Goal: Find specific page/section: Find specific page/section

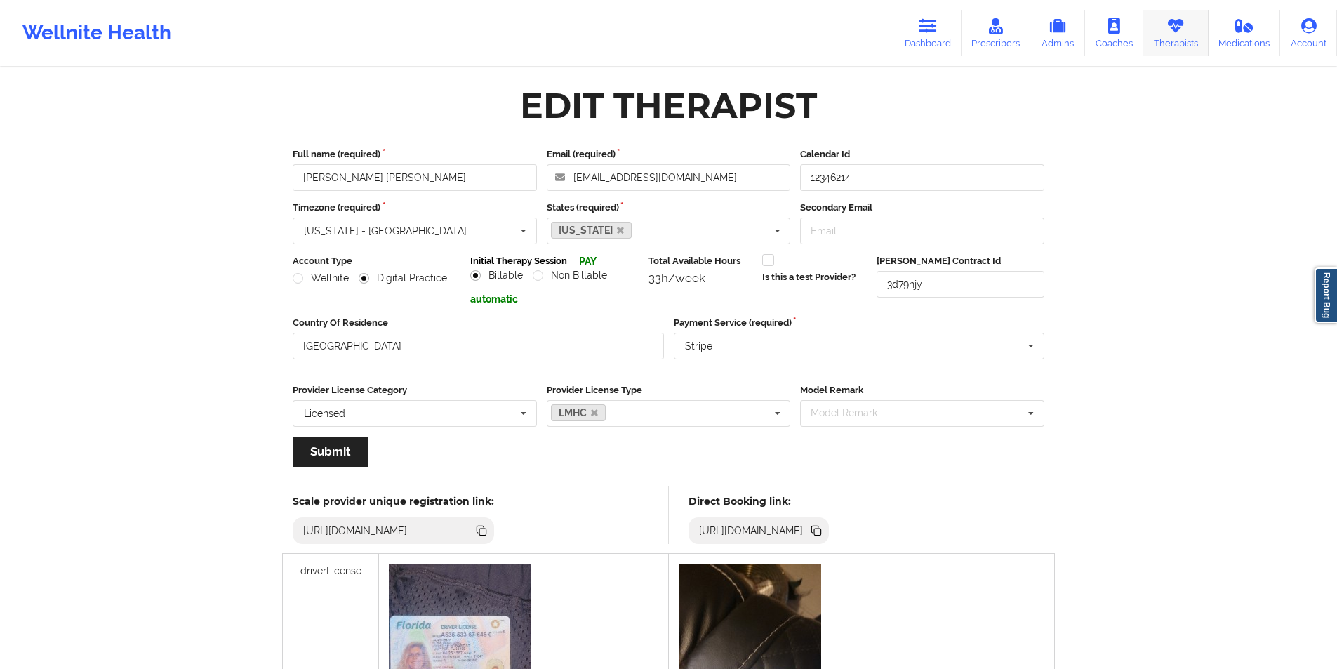
click at [1174, 34] on icon at bounding box center [1175, 25] width 18 height 15
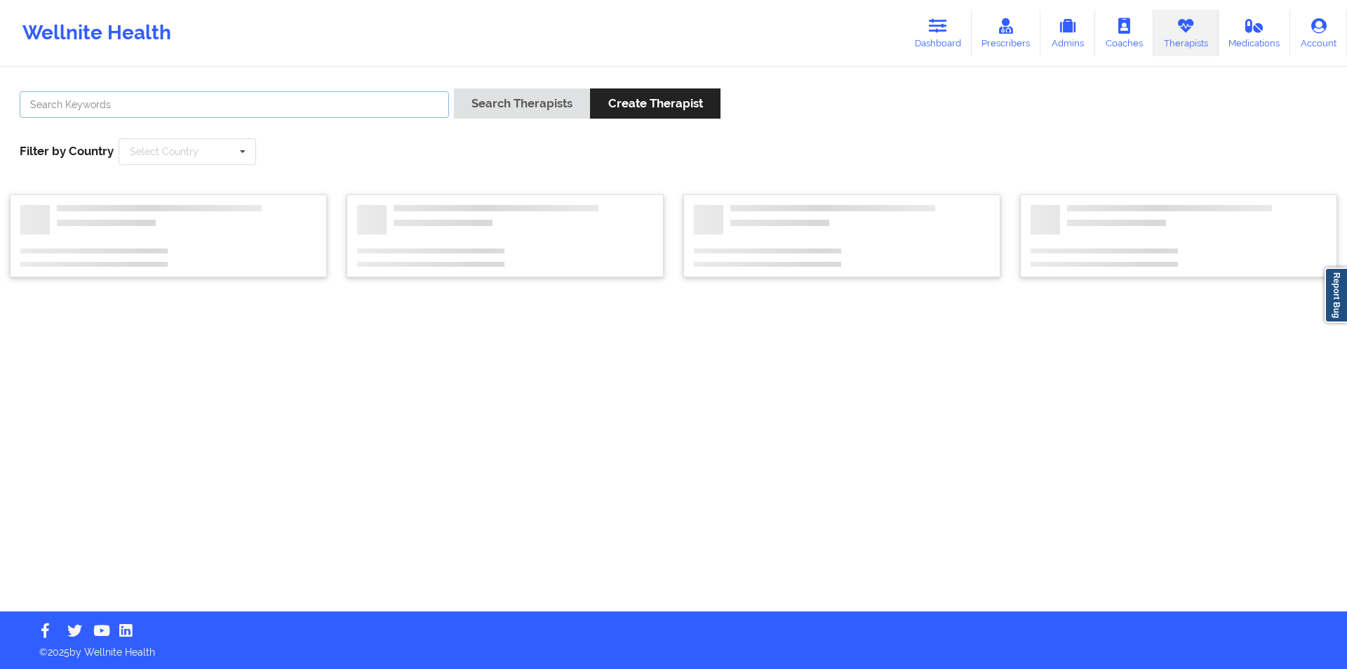
click at [232, 102] on input "text" at bounding box center [234, 104] width 429 height 27
paste input "[PERSON_NAME]"
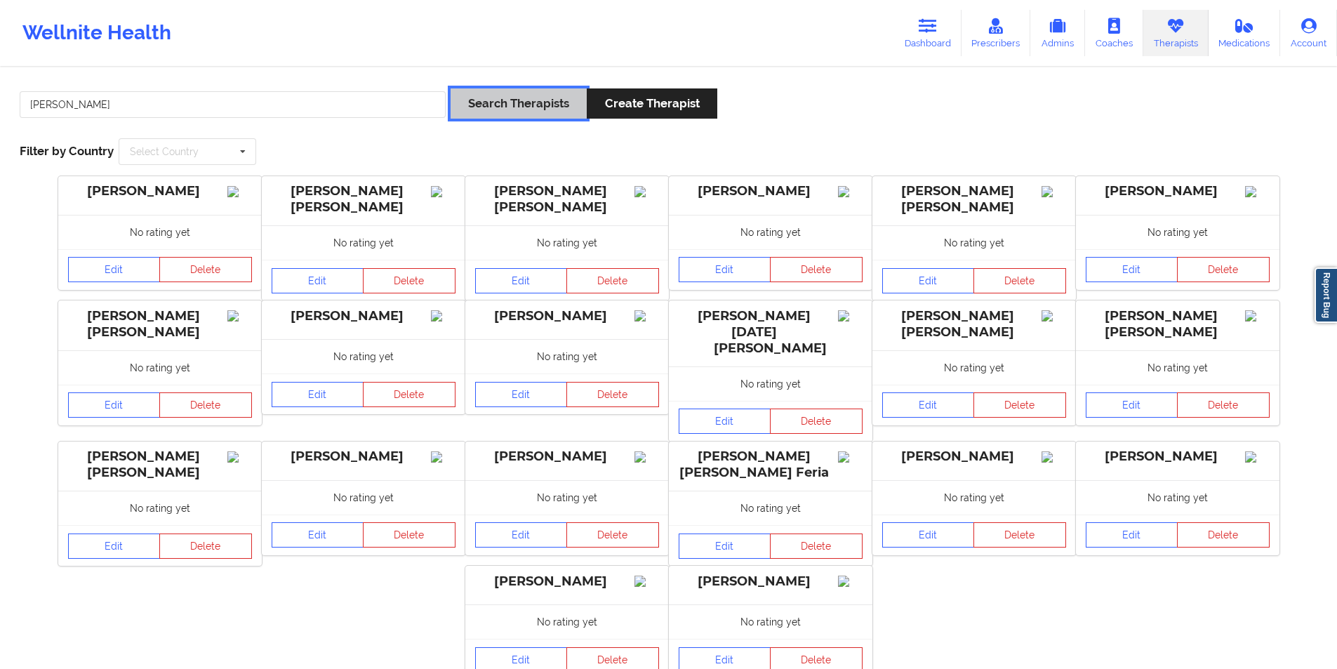
click at [556, 105] on button "Search Therapists" at bounding box center [518, 103] width 136 height 30
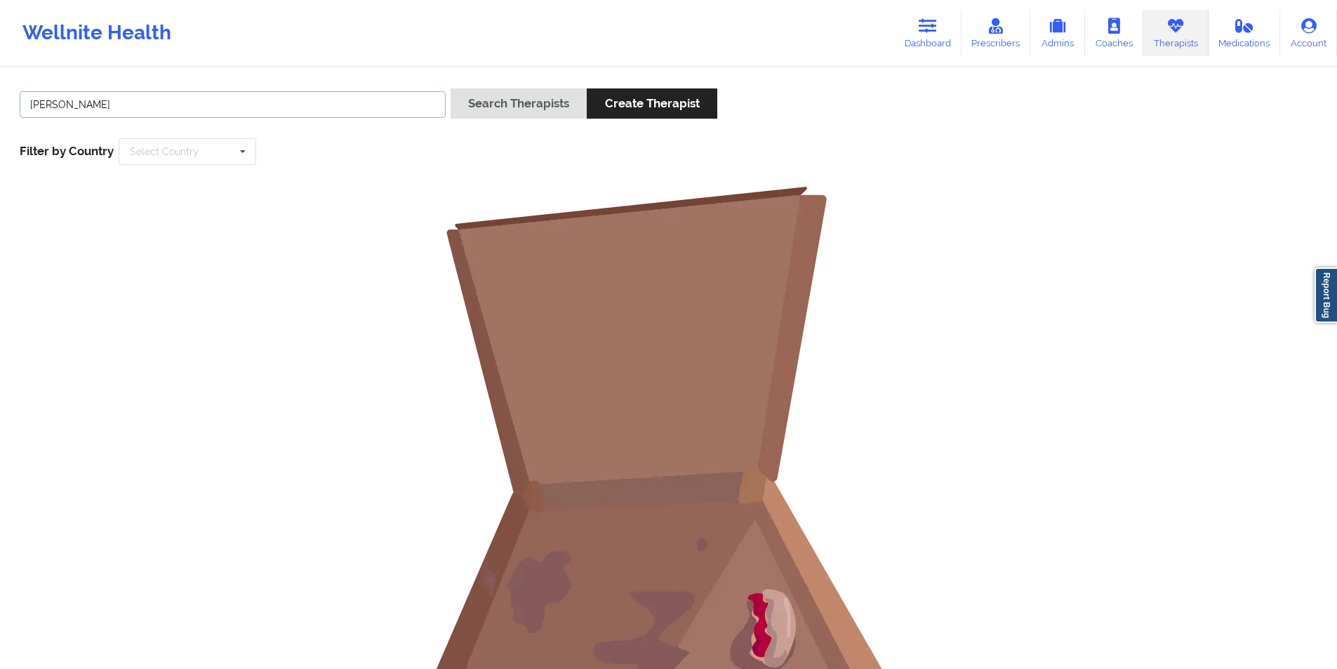
click at [60, 100] on input "[PERSON_NAME]" at bounding box center [233, 104] width 426 height 27
click at [326, 98] on input "[PERSON_NAME]" at bounding box center [233, 104] width 426 height 27
paste input "[PERSON_NAME][EMAIL_ADDRESS][DOMAIN_NAME]"
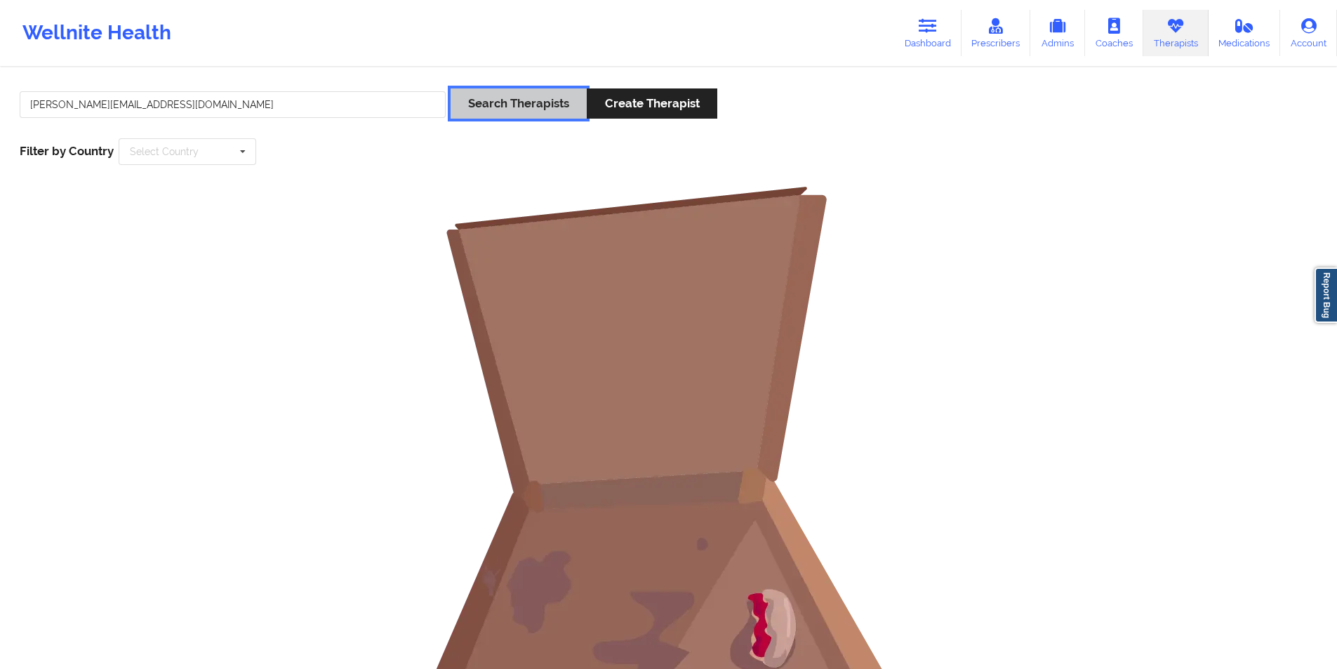
click at [540, 104] on button "Search Therapists" at bounding box center [518, 103] width 136 height 30
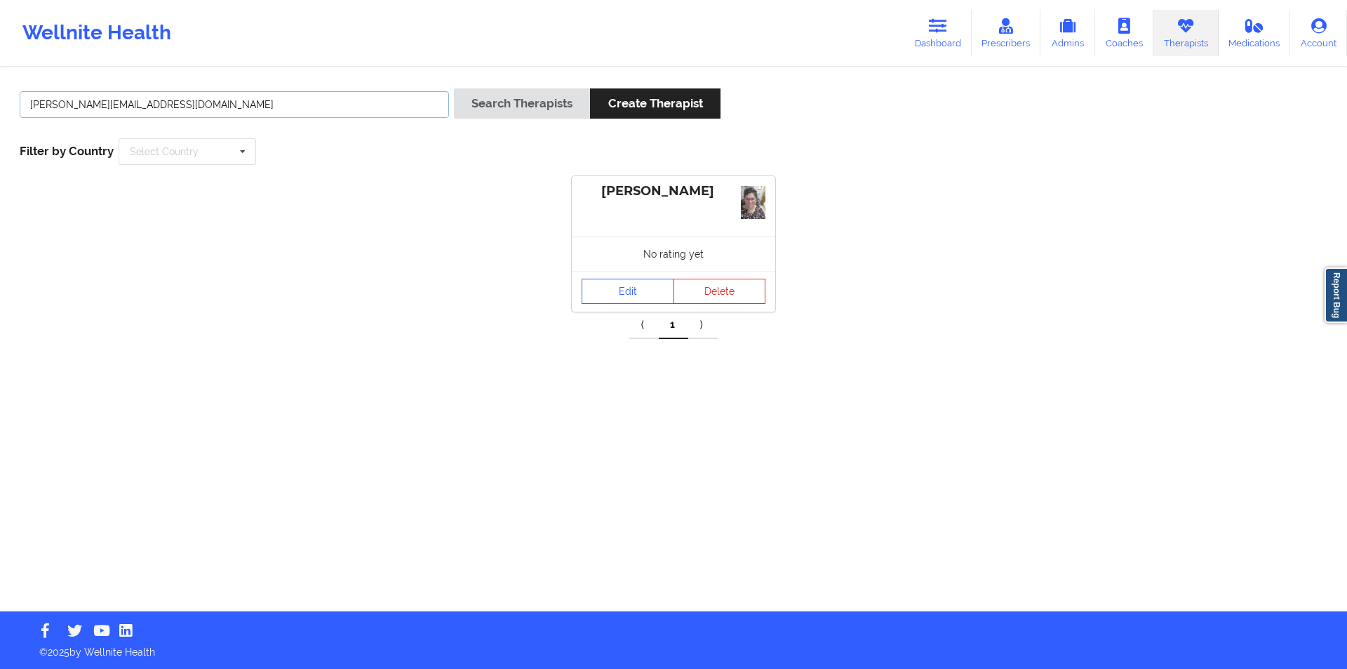
drag, startPoint x: 180, startPoint y: 101, endPoint x: 28, endPoint y: 102, distance: 151.6
click at [28, 102] on input "[PERSON_NAME][EMAIL_ADDRESS][DOMAIN_NAME]" at bounding box center [234, 104] width 429 height 27
click at [293, 99] on input "[PERSON_NAME][EMAIL_ADDRESS][DOMAIN_NAME]" at bounding box center [234, 104] width 429 height 27
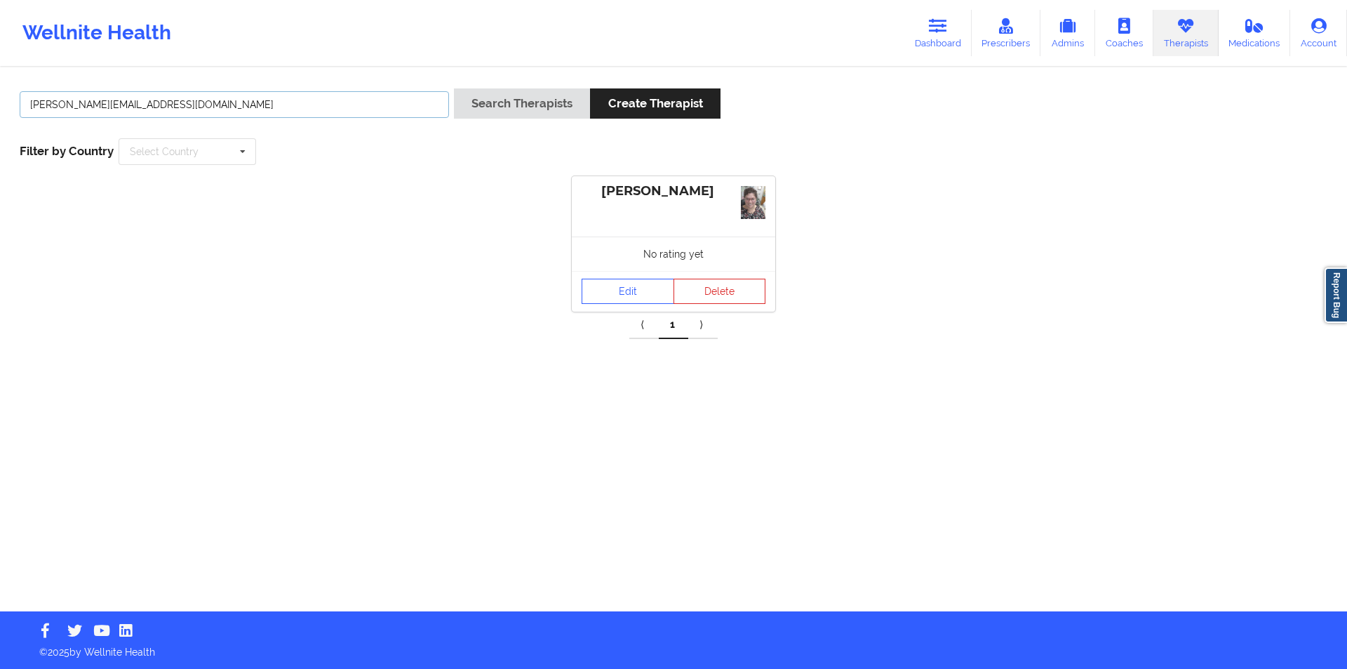
paste input "[PERSON_NAME]"
click at [535, 100] on button "Search Therapists" at bounding box center [522, 103] width 136 height 30
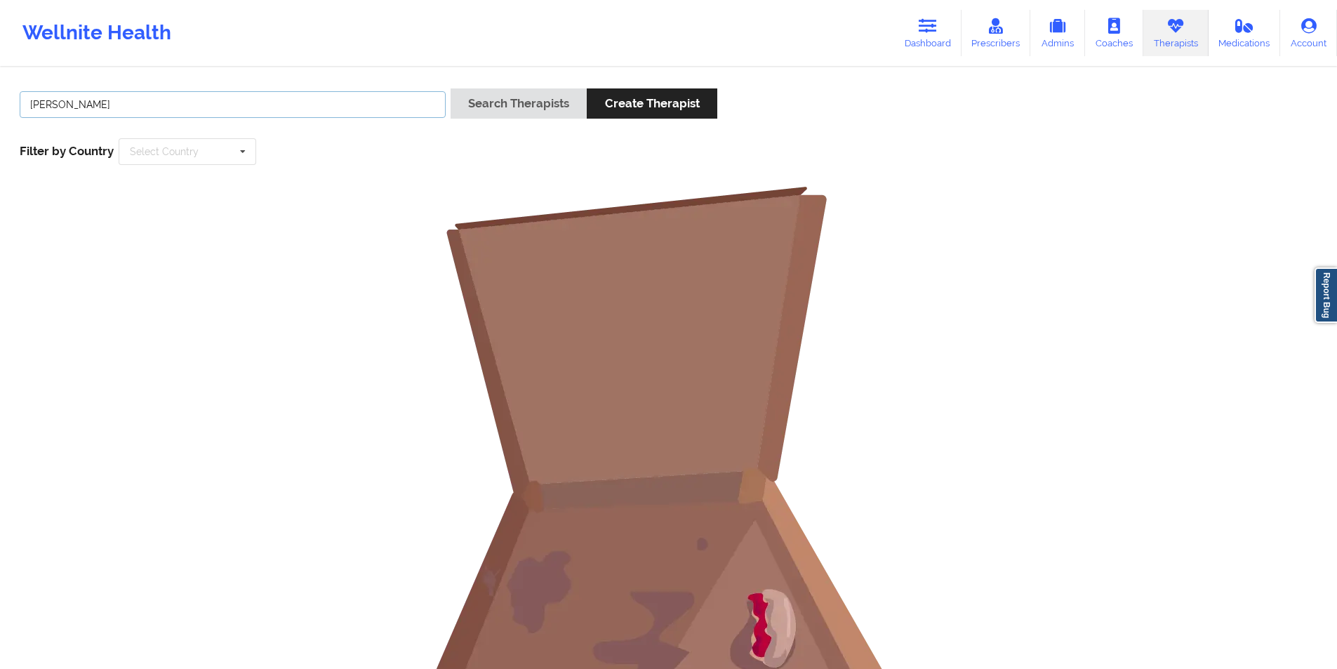
click at [338, 107] on input "[PERSON_NAME]" at bounding box center [233, 104] width 426 height 27
paste input "[PERSON_NAME]"
click at [534, 95] on button "Search Therapists" at bounding box center [518, 103] width 136 height 30
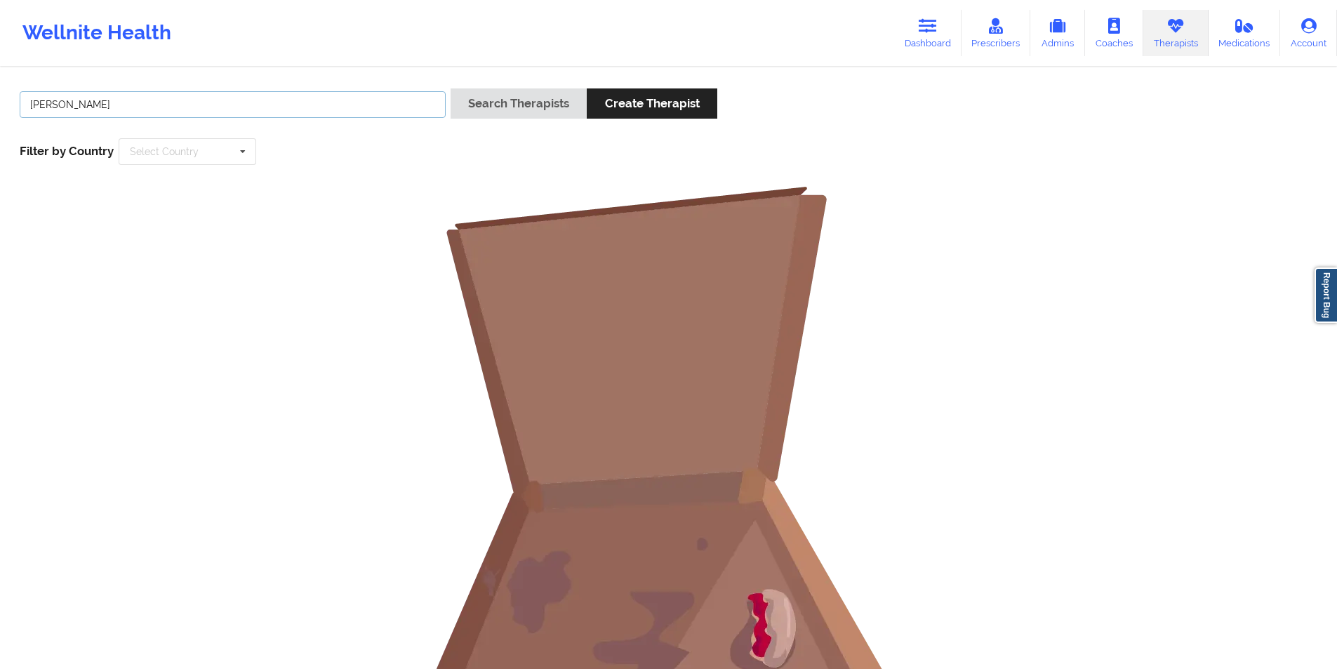
click at [60, 106] on input "[PERSON_NAME]" at bounding box center [233, 104] width 426 height 27
click at [493, 101] on button "Search Therapists" at bounding box center [518, 103] width 136 height 30
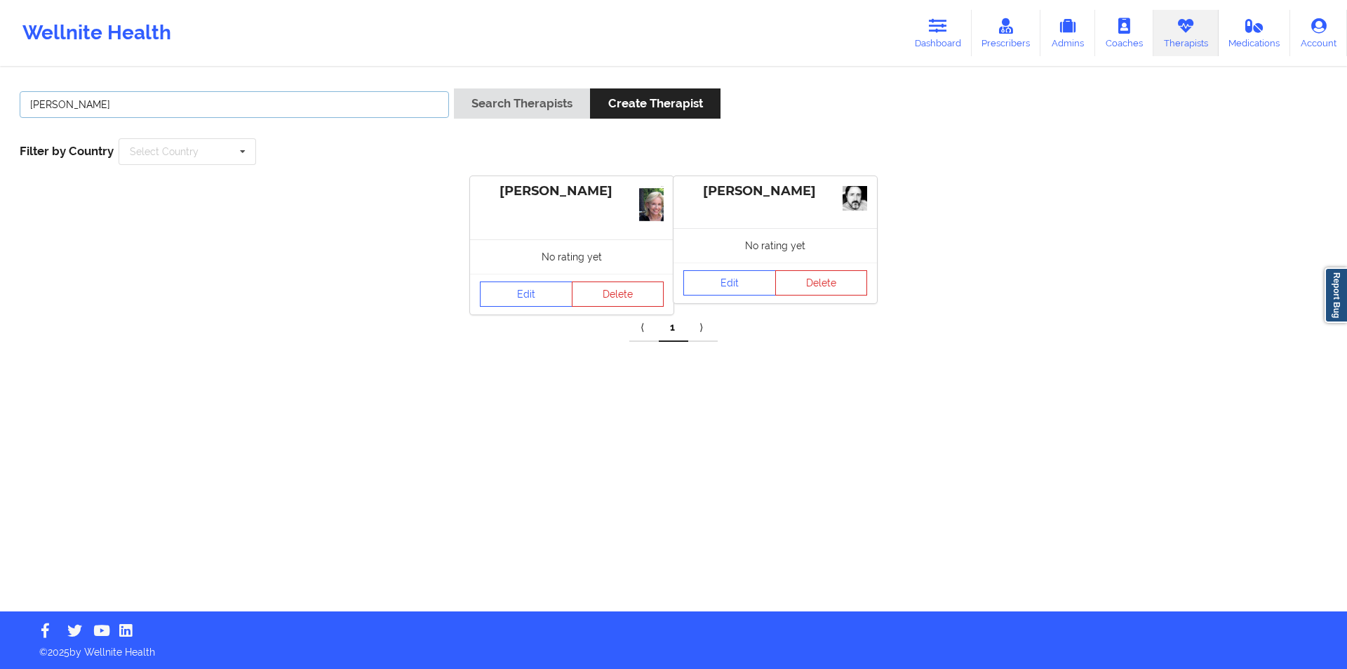
click at [169, 96] on input "[PERSON_NAME]" at bounding box center [234, 104] width 429 height 27
click at [496, 91] on button "Search Therapists" at bounding box center [522, 103] width 136 height 30
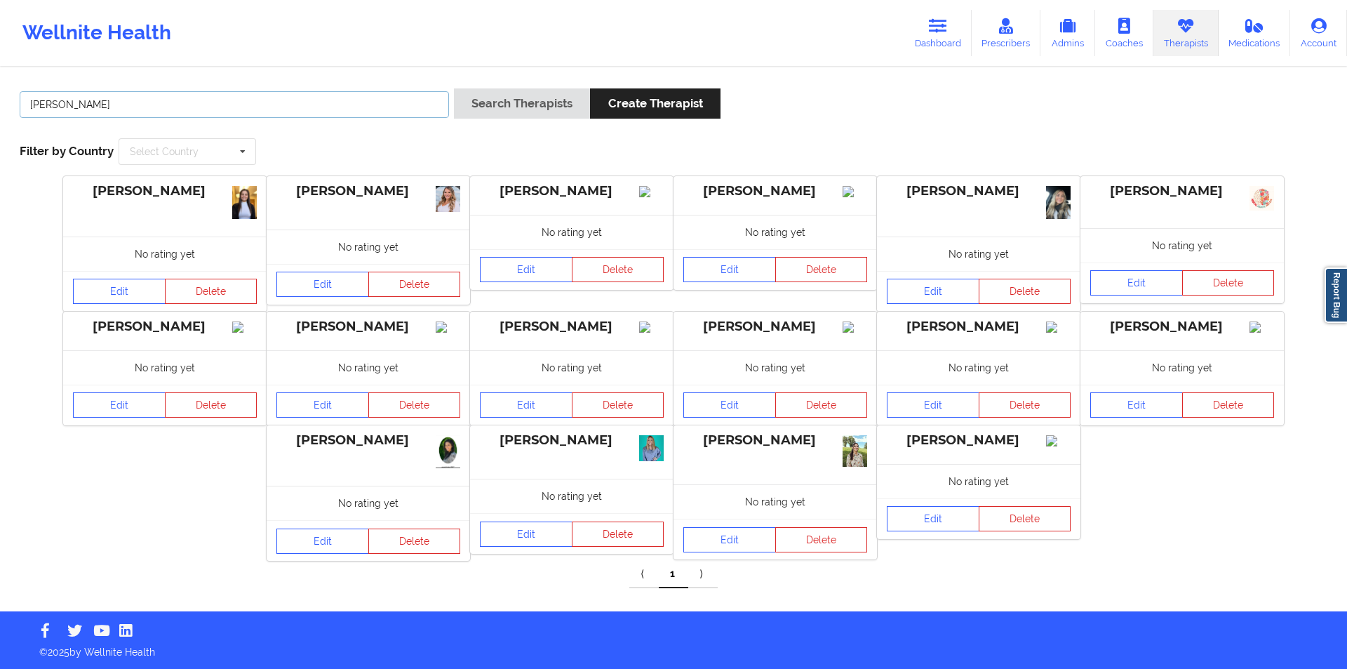
click at [51, 101] on input "[PERSON_NAME]" at bounding box center [234, 104] width 429 height 27
click at [508, 93] on button "Search Therapists" at bounding box center [522, 103] width 136 height 30
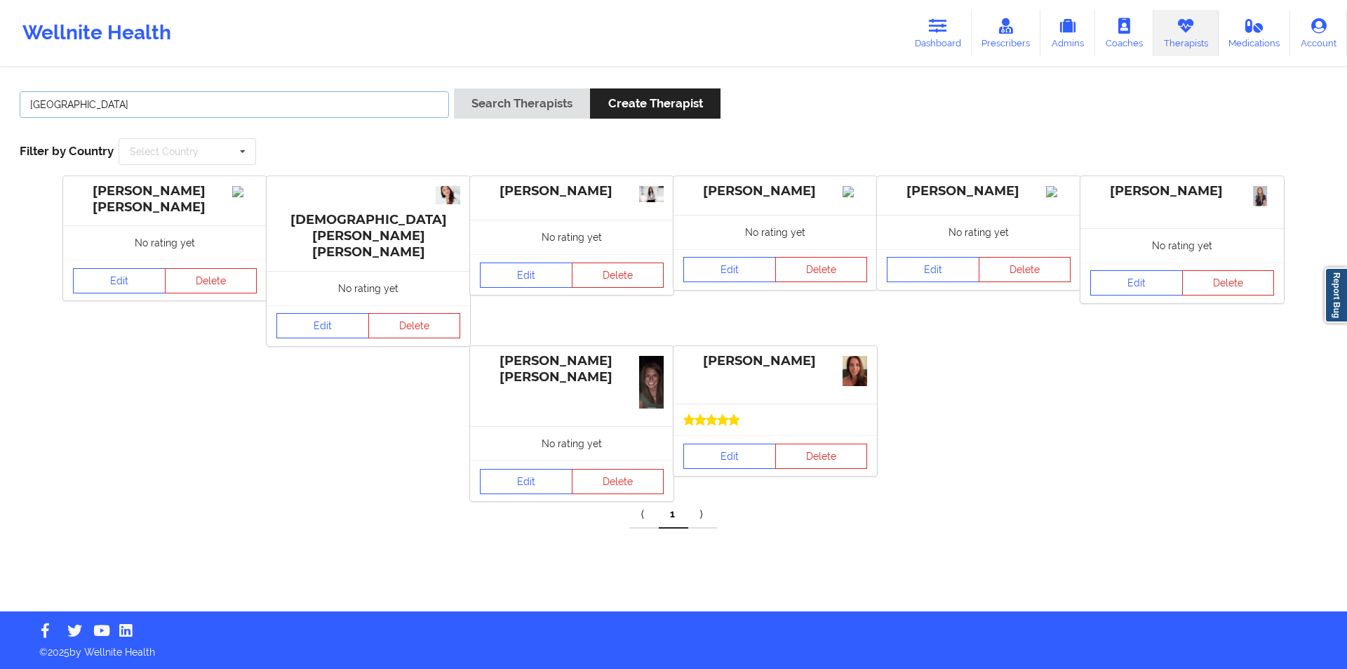
click at [270, 107] on input "[GEOGRAPHIC_DATA]" at bounding box center [234, 104] width 429 height 27
click at [533, 95] on button "Search Therapists" at bounding box center [522, 103] width 136 height 30
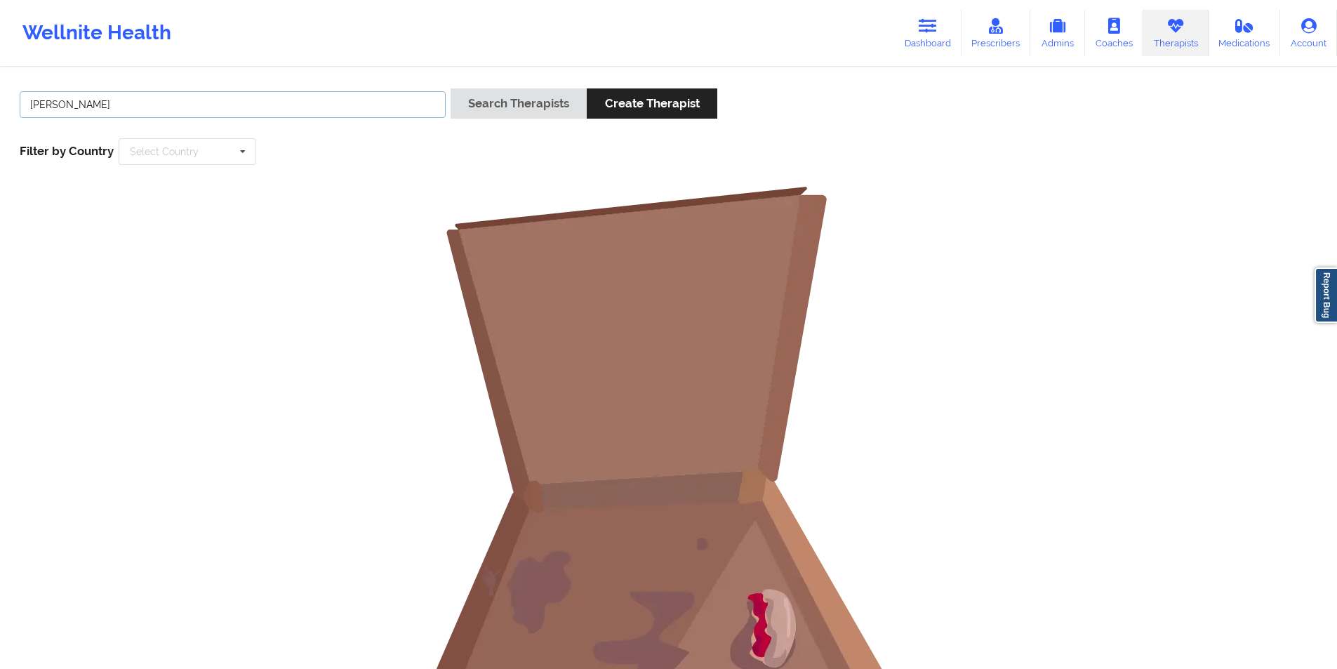
click at [31, 101] on input "[PERSON_NAME]" at bounding box center [233, 104] width 426 height 27
click at [553, 102] on button "Search Therapists" at bounding box center [518, 103] width 136 height 30
click at [197, 105] on input "[PERSON_NAME]" at bounding box center [233, 104] width 426 height 27
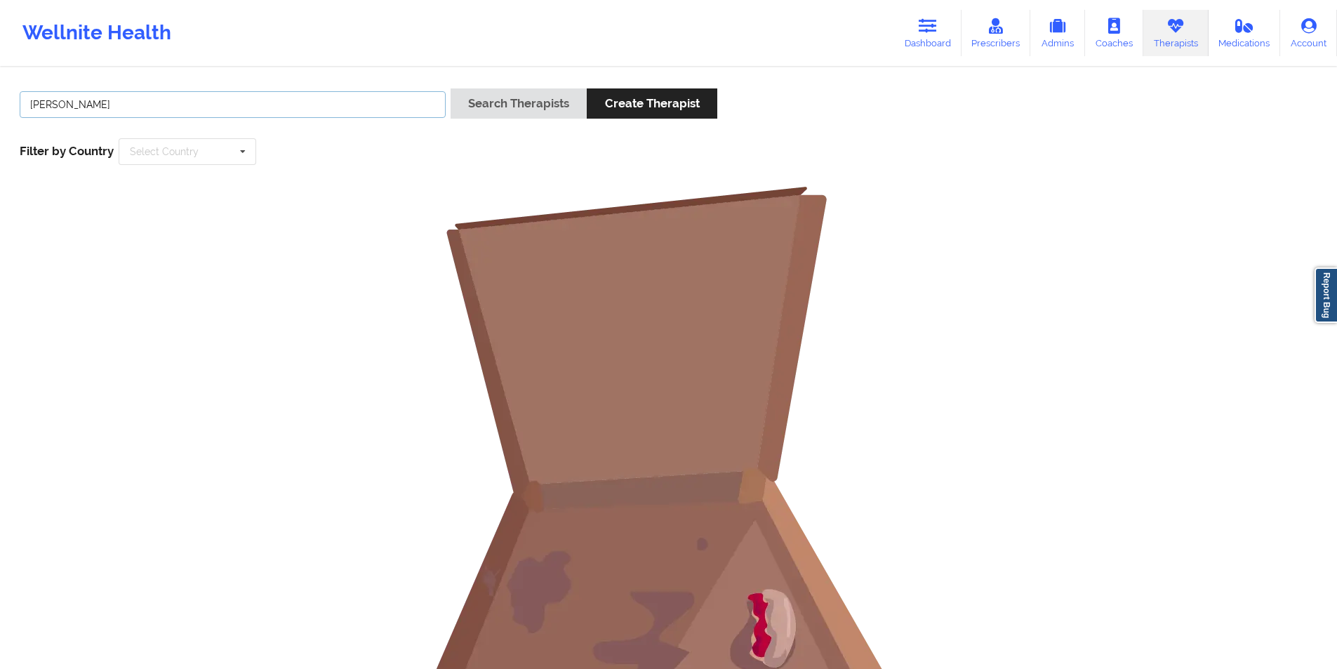
paste input "[PERSON_NAME]"
type input "[PERSON_NAME]"
click at [542, 109] on button "Search Therapists" at bounding box center [518, 103] width 136 height 30
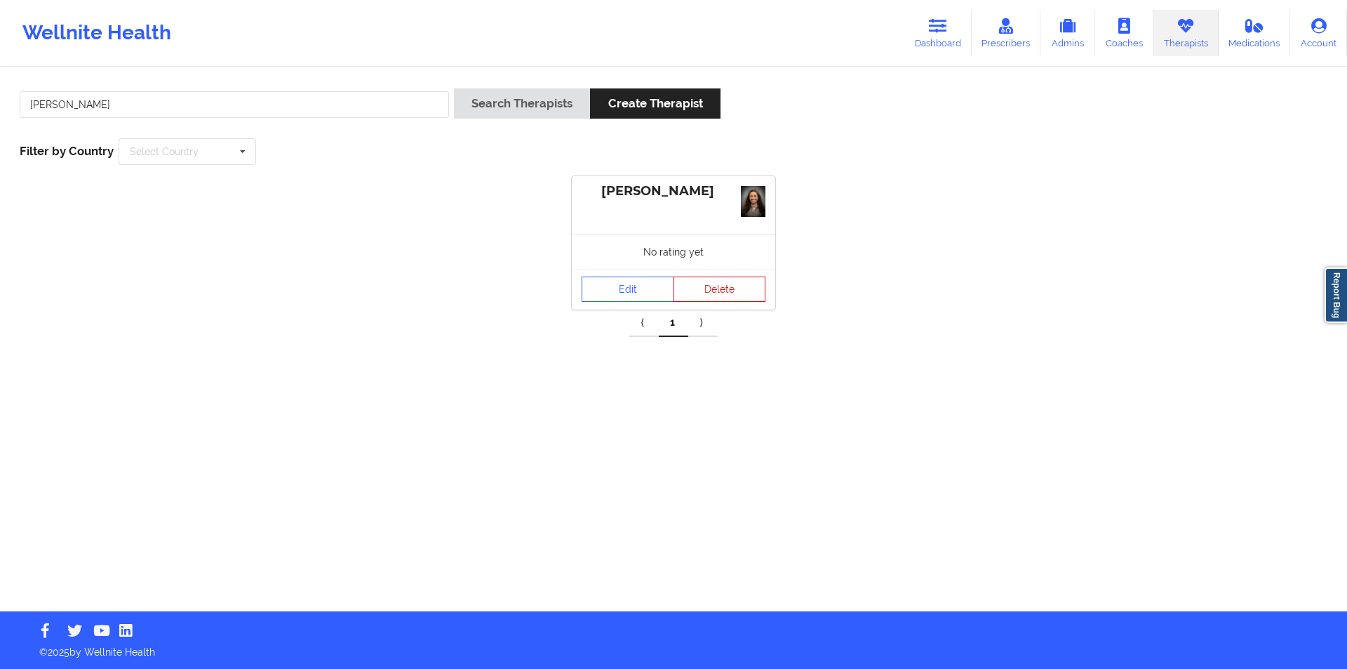
click at [720, 288] on button "Delete" at bounding box center [720, 288] width 93 height 25
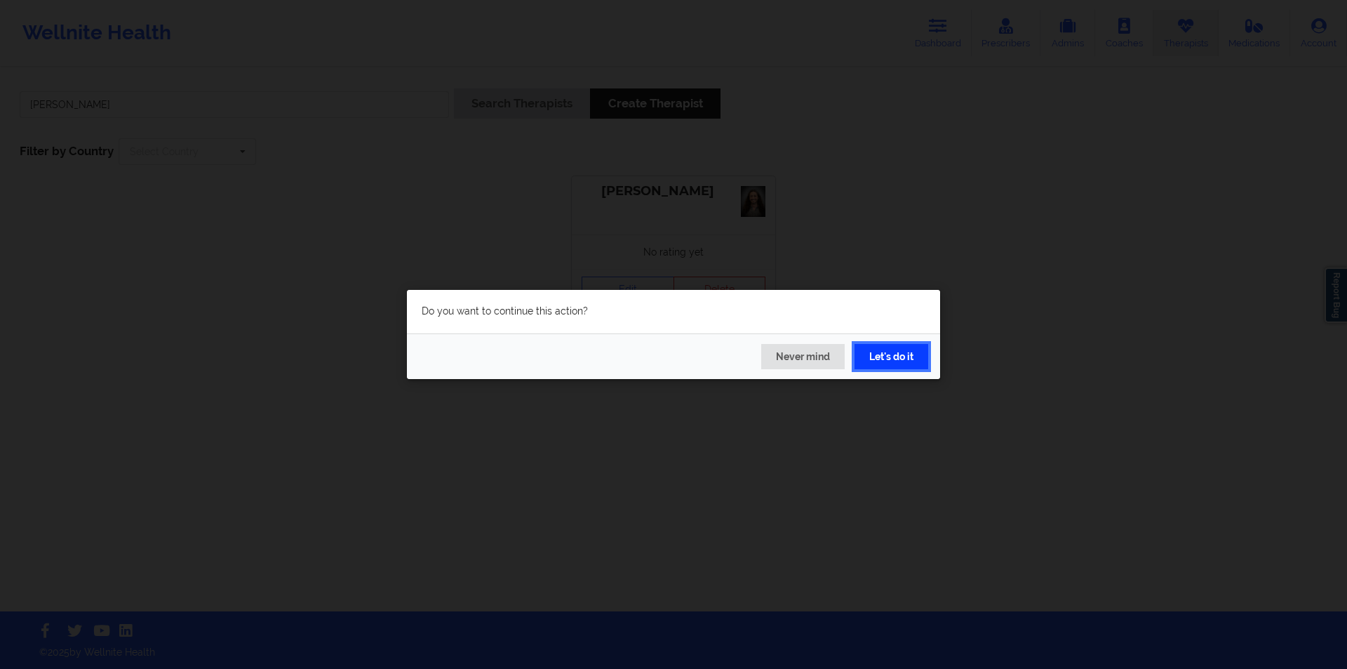
click at [890, 349] on button "Let's do it" at bounding box center [892, 356] width 74 height 25
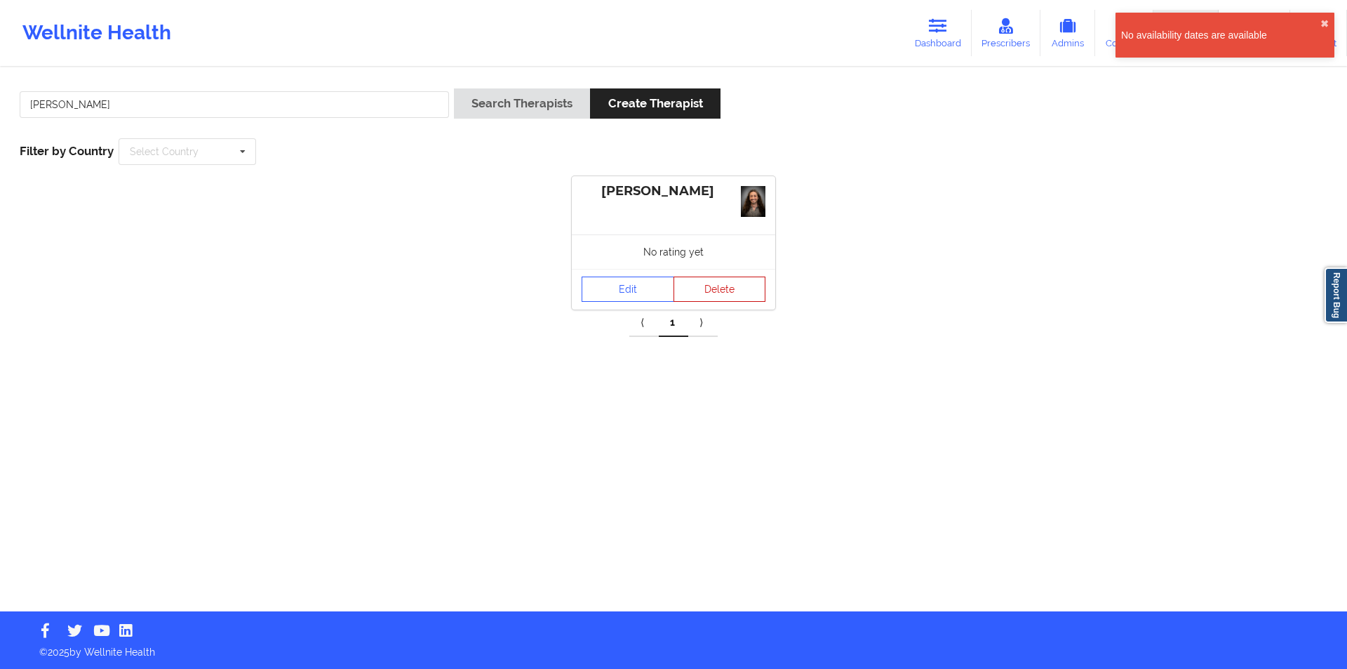
click at [724, 293] on button "Delete" at bounding box center [720, 288] width 93 height 25
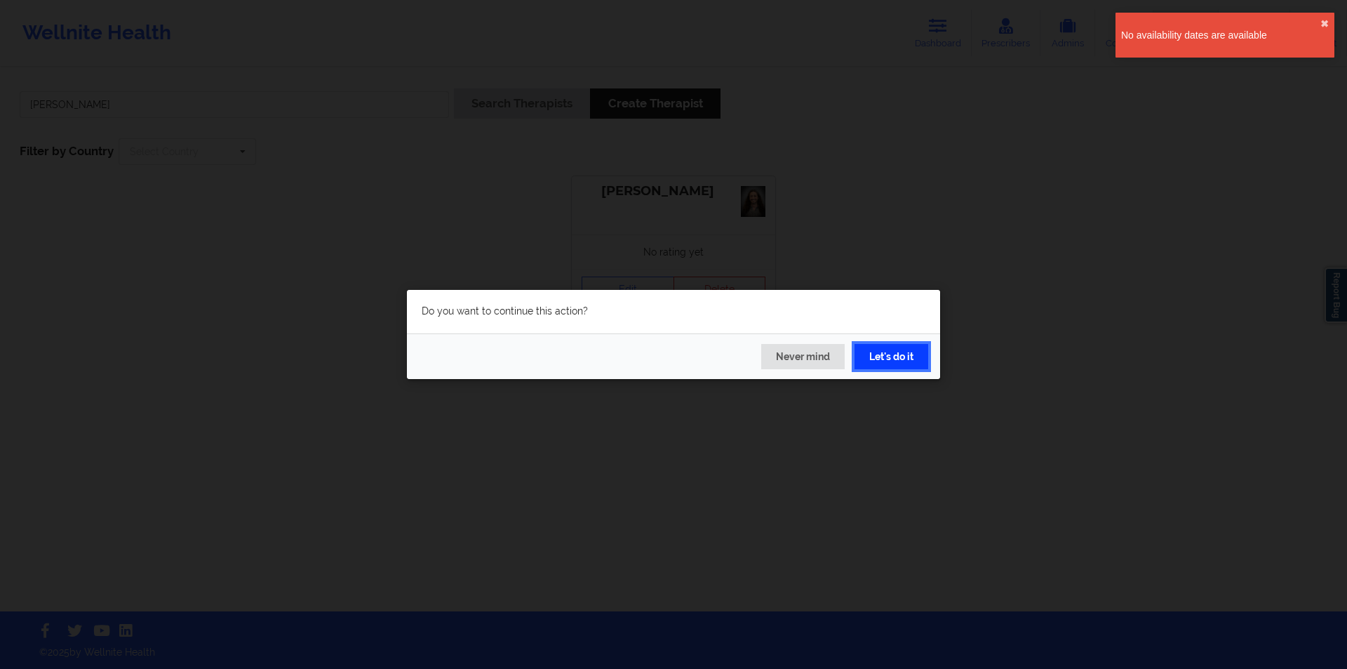
click at [893, 347] on button "Let's do it" at bounding box center [892, 356] width 74 height 25
